Goal: Find specific page/section: Find specific page/section

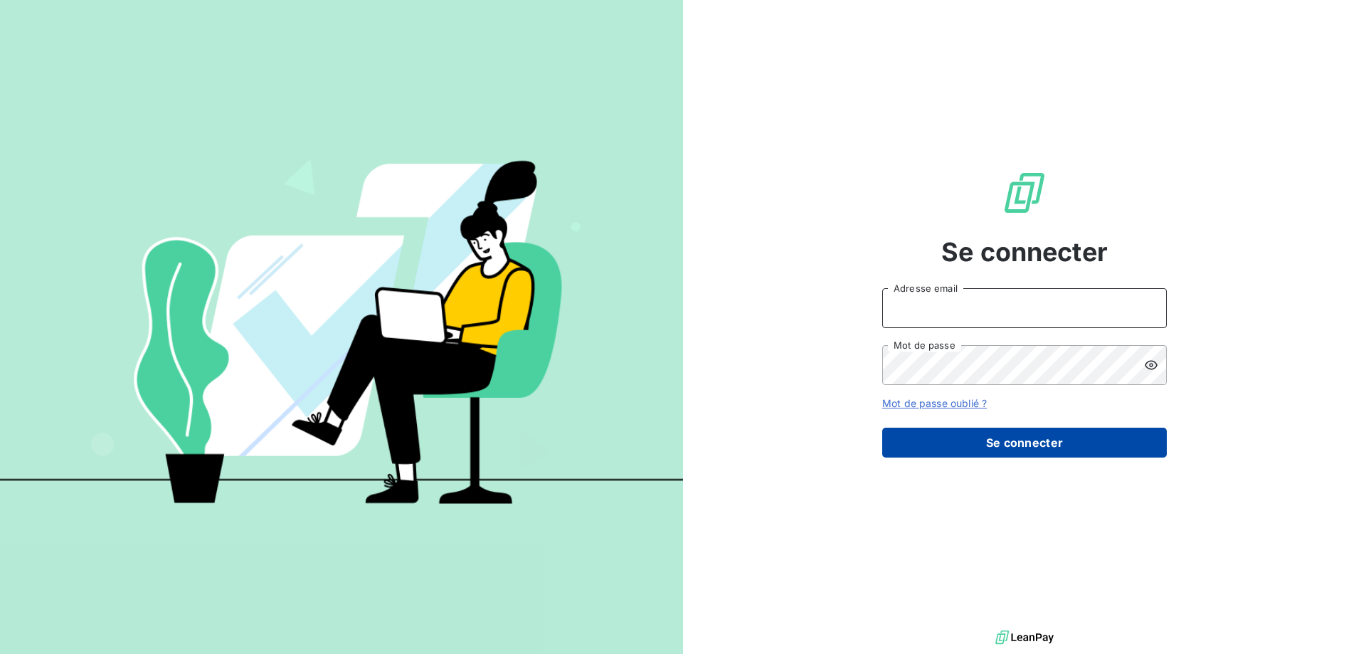
type input "[EMAIL_ADDRESS][DOMAIN_NAME]"
click at [1006, 443] on button "Se connecter" at bounding box center [1024, 443] width 285 height 30
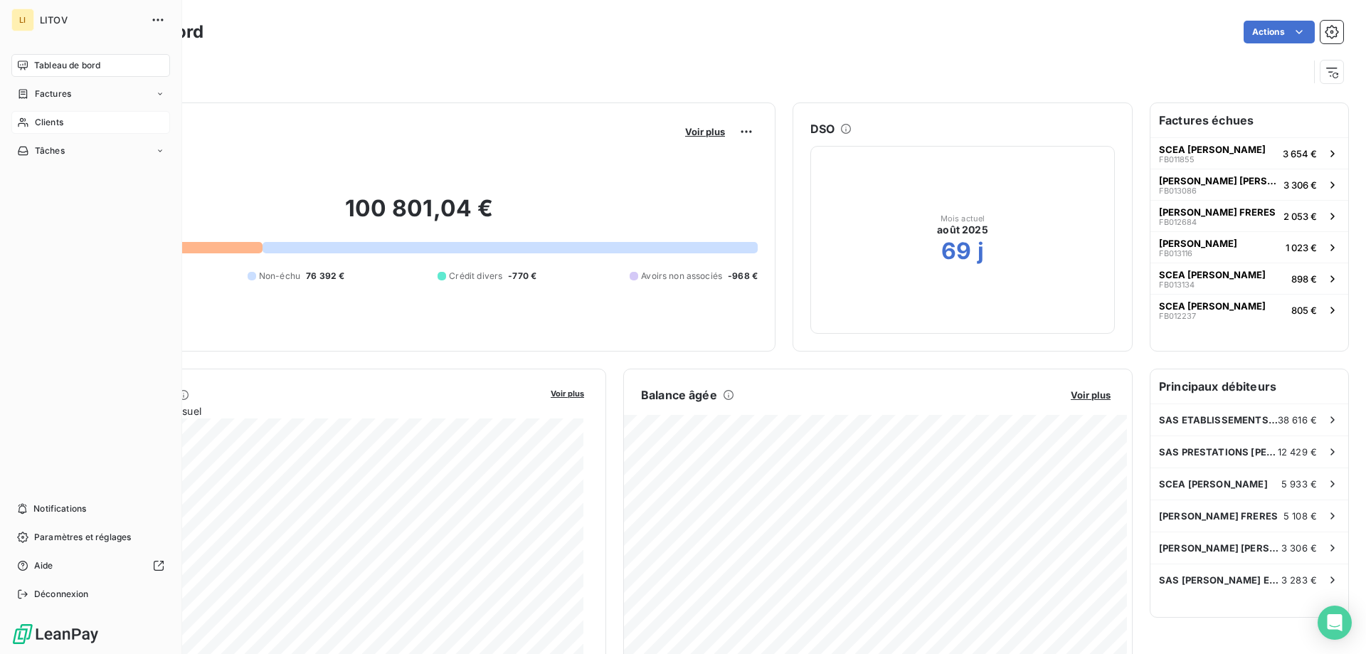
click at [51, 130] on div "Clients" at bounding box center [90, 122] width 159 height 23
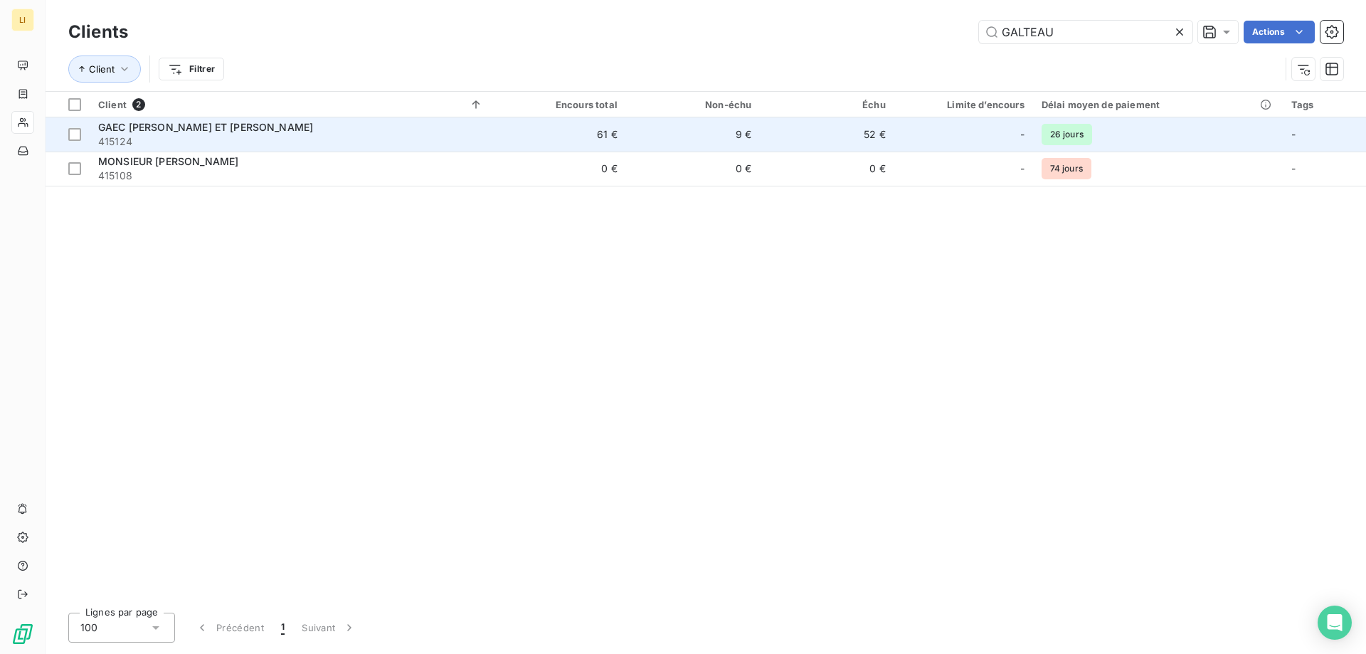
type input "GALTEAU"
click at [330, 132] on div "GAEC [PERSON_NAME] ET [PERSON_NAME]" at bounding box center [290, 127] width 385 height 14
